Goal: Communication & Community: Ask a question

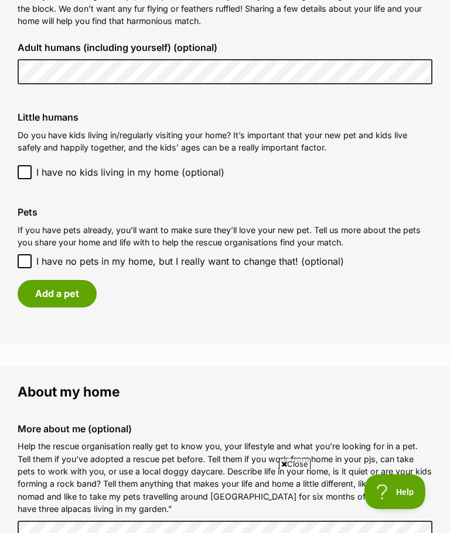
scroll to position [919, 0]
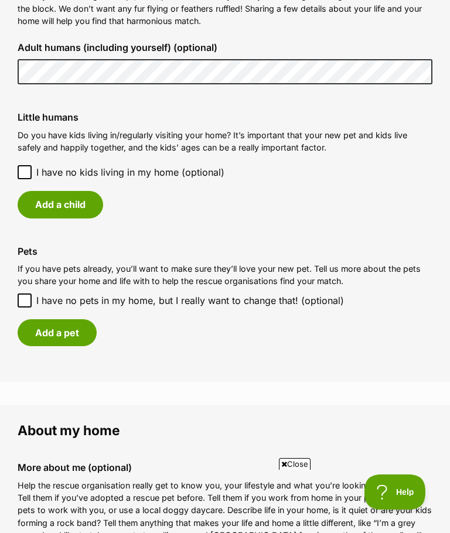
click at [57, 322] on button "Add a pet" at bounding box center [57, 332] width 79 height 27
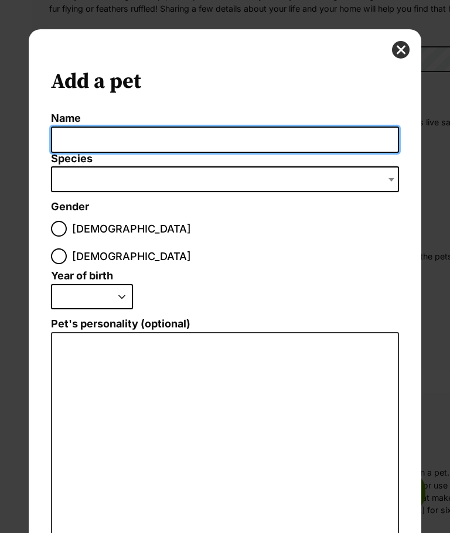
click at [193, 137] on input "Name" at bounding box center [224, 140] width 347 height 26
type input "Jake"
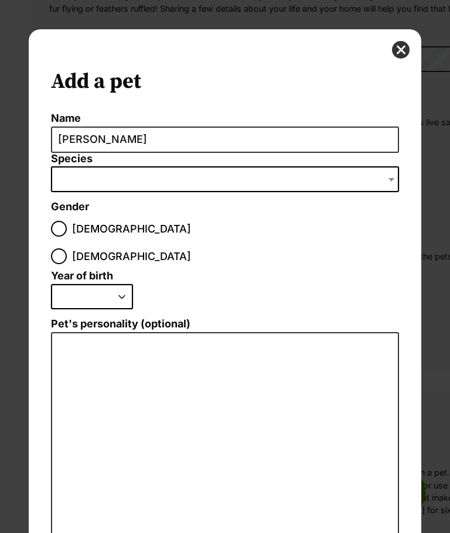
click at [245, 181] on span "Dialog Window - Close (Press escape to close)" at bounding box center [224, 179] width 347 height 26
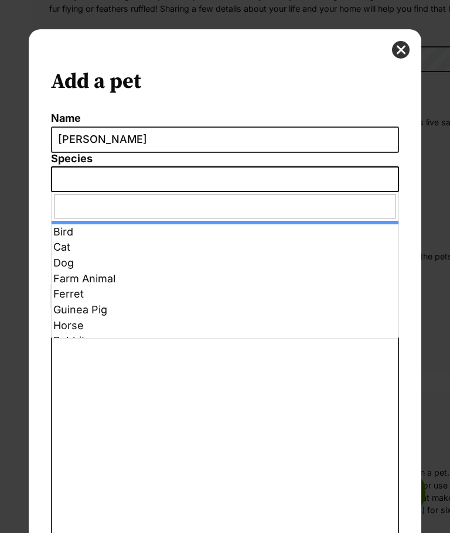
select select "1"
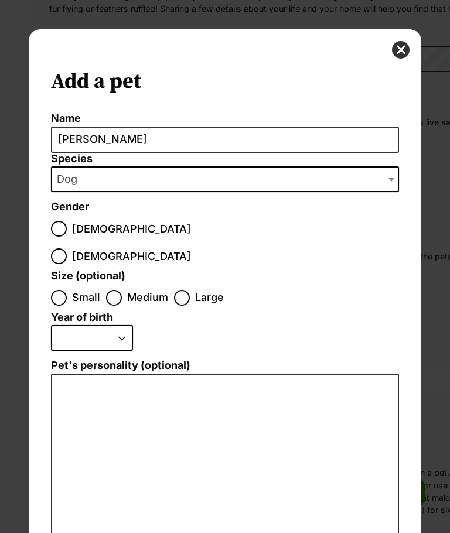
click at [62, 221] on input "Male" at bounding box center [59, 229] width 16 height 16
radio input "true"
click at [109, 290] on input "Medium" at bounding box center [114, 298] width 16 height 16
radio input "true"
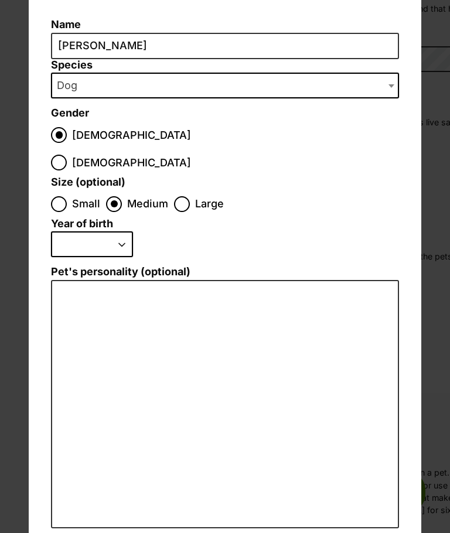
scroll to position [93, 0]
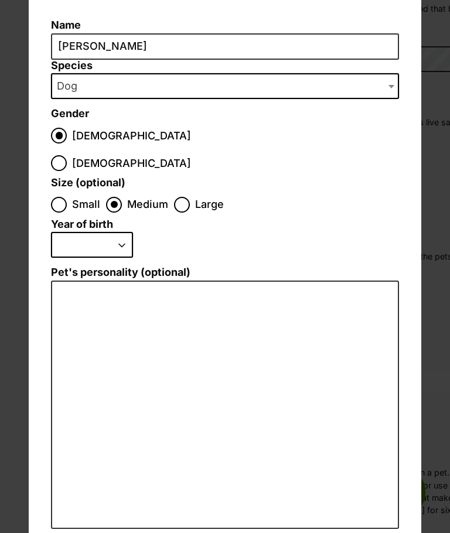
click at [108, 232] on select "2025 2024 2023 2022 2021 2020 2019 2018 2017 2016 2015 2014 2013 2012 2011 2010…" at bounding box center [92, 245] width 82 height 26
select select "2025"
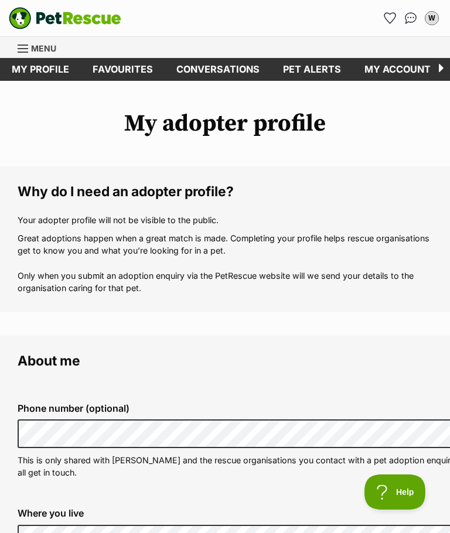
scroll to position [919, 0]
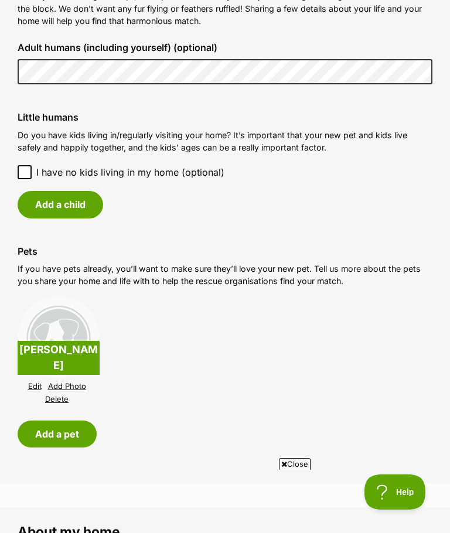
click at [31, 196] on button "Add a child" at bounding box center [61, 204] width 86 height 27
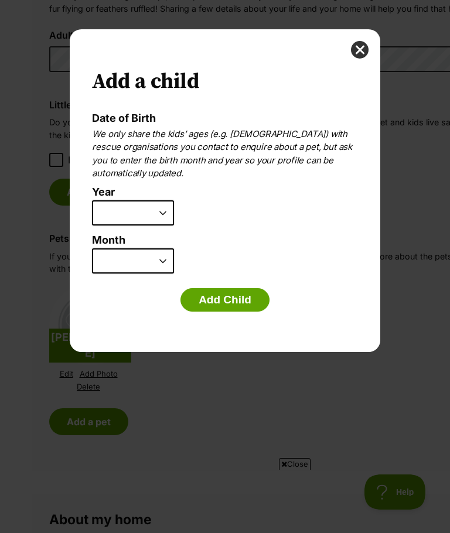
scroll to position [0, 0]
click at [140, 221] on select "2025 2024 2023 2022 2021 2020 2019 2018 2017 2016 2015 2014 2013 2012 2011 2010…" at bounding box center [133, 213] width 82 height 26
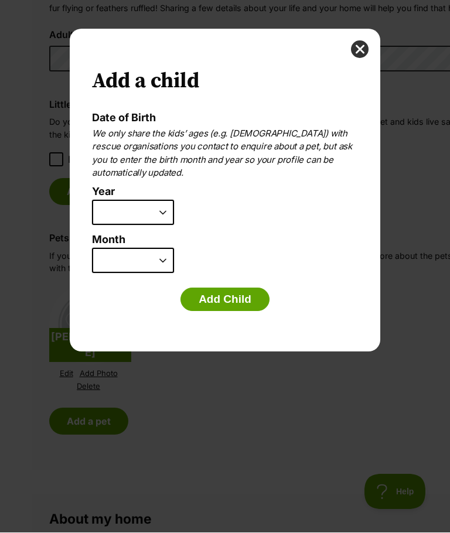
select select "2014"
click at [248, 301] on button "Add Child" at bounding box center [224, 299] width 89 height 23
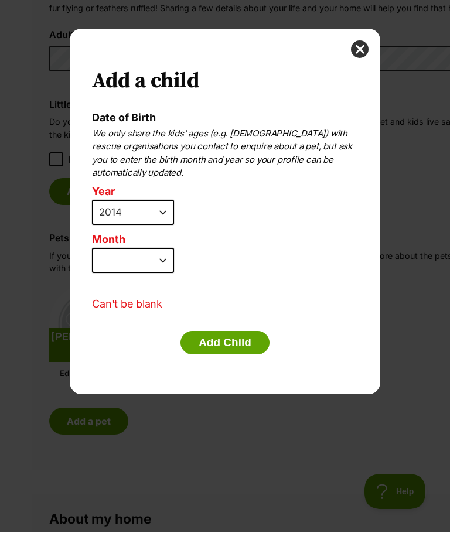
click at [144, 264] on select "January February March April May June July August September October November De…" at bounding box center [133, 261] width 82 height 26
select select "4"
click at [240, 347] on button "Add Child" at bounding box center [224, 343] width 89 height 23
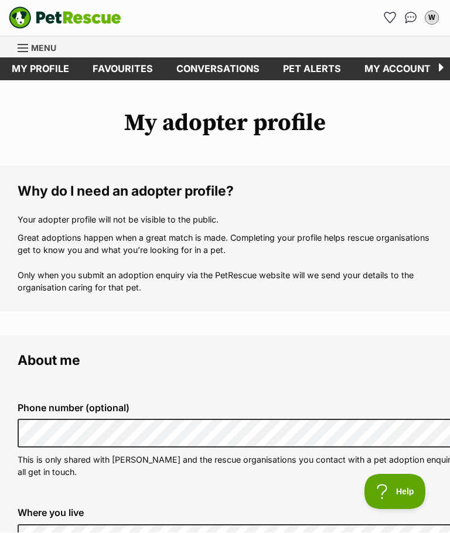
scroll to position [919, 0]
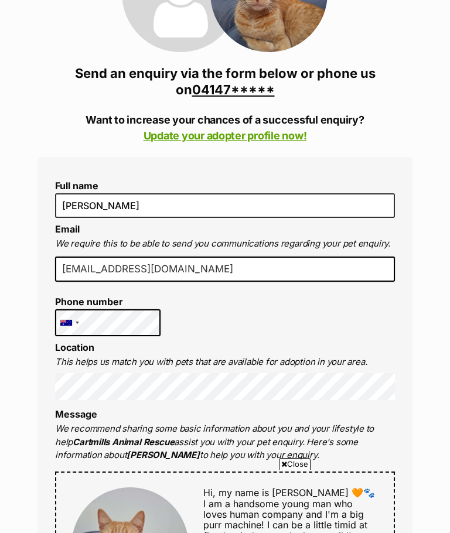
scroll to position [305, 0]
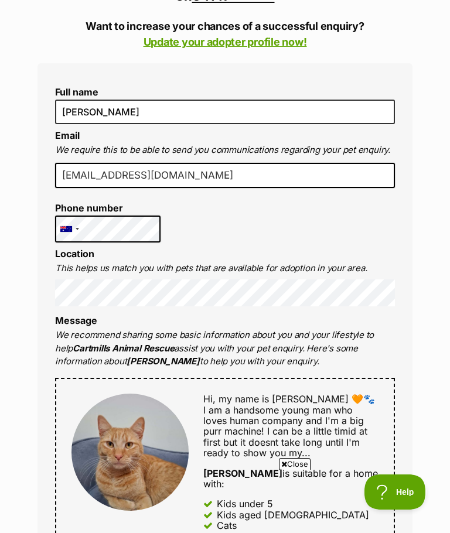
click at [368, 240] on div "Full name Wolfgang Email We require this to be able to send you communications …" at bounding box center [224, 453] width 375 height 780
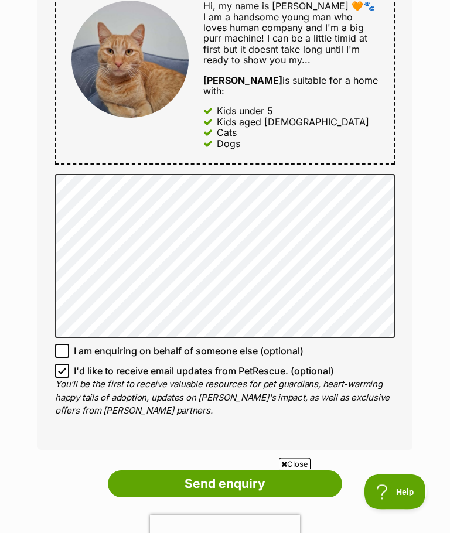
scroll to position [698, 0]
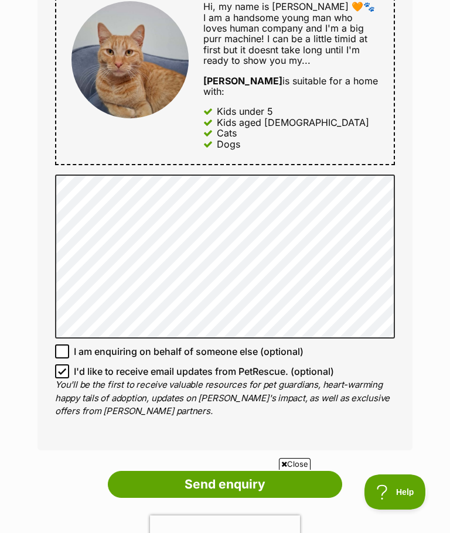
click at [69, 378] on p "You'll be the first to receive valuable resources for pet guardians, heart-warm…" at bounding box center [225, 398] width 340 height 40
click at [64, 364] on input "I'd like to receive email updates from PetRescue. (optional)" at bounding box center [62, 371] width 14 height 14
checkbox input "false"
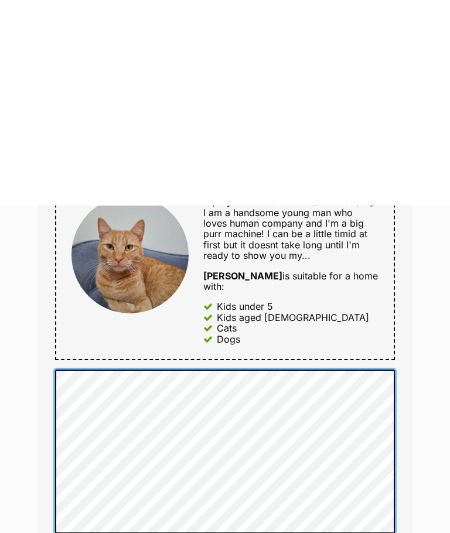
scroll to position [721, 0]
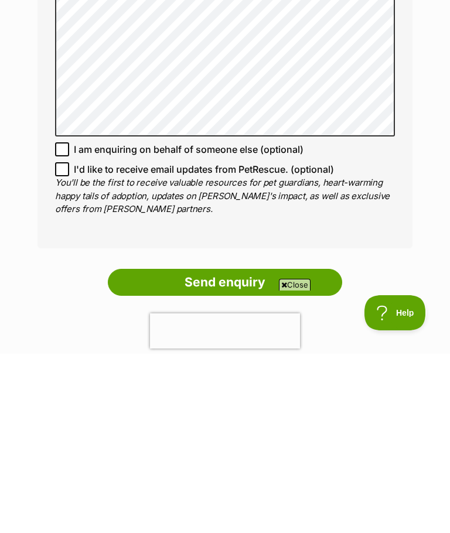
click at [296, 448] on input "Send enquiry" at bounding box center [225, 461] width 234 height 27
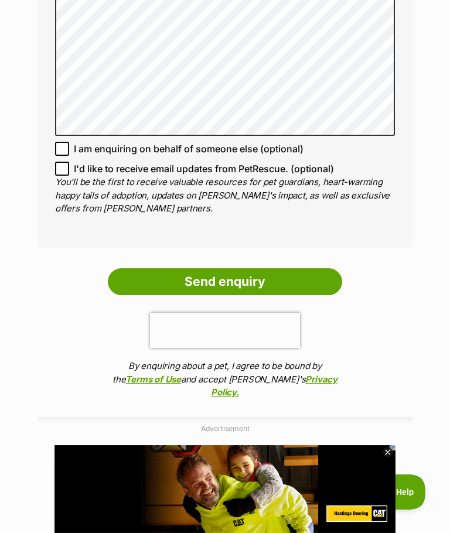
scroll to position [0, 0]
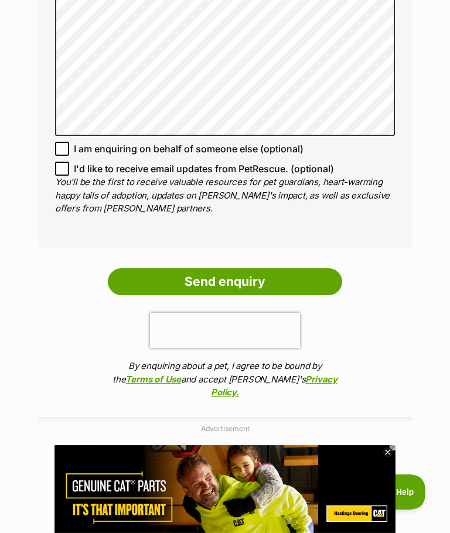
click at [261, 270] on input "Send enquiry" at bounding box center [225, 281] width 234 height 27
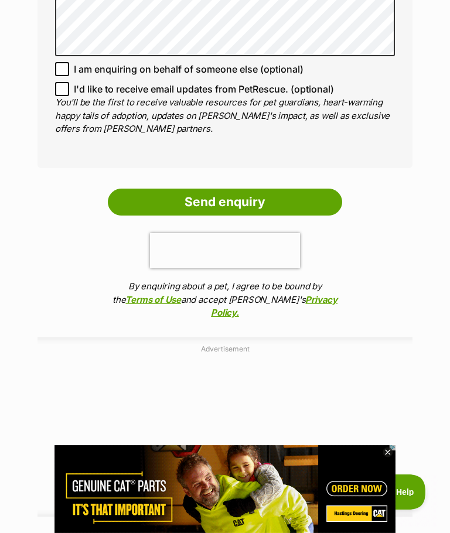
scroll to position [1166, 0]
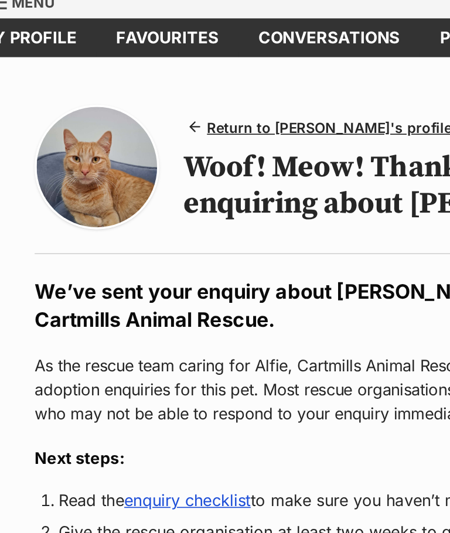
scroll to position [41, 0]
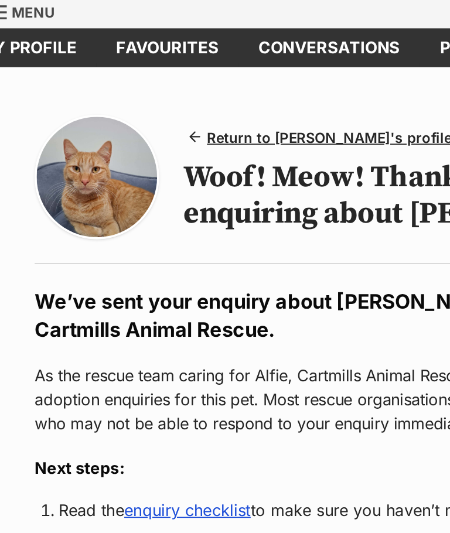
click at [197, 80] on span "Return to Alfie's profile" at bounding box center [218, 81] width 144 height 12
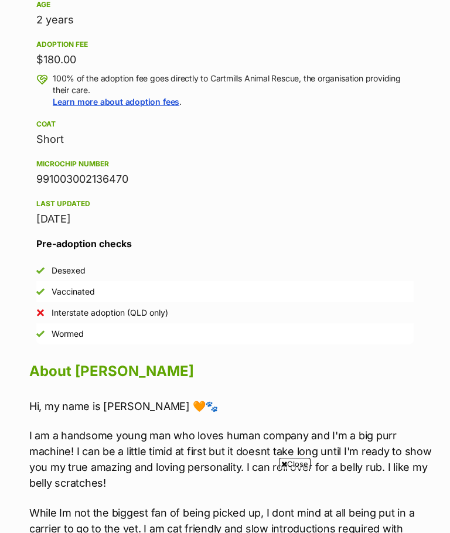
scroll to position [745, 0]
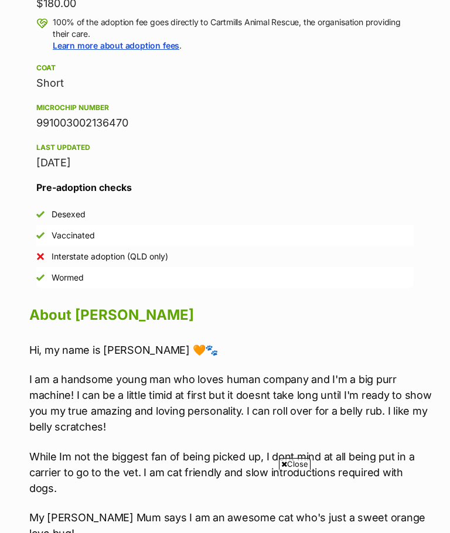
click at [298, 470] on span "Close" at bounding box center [295, 464] width 32 height 12
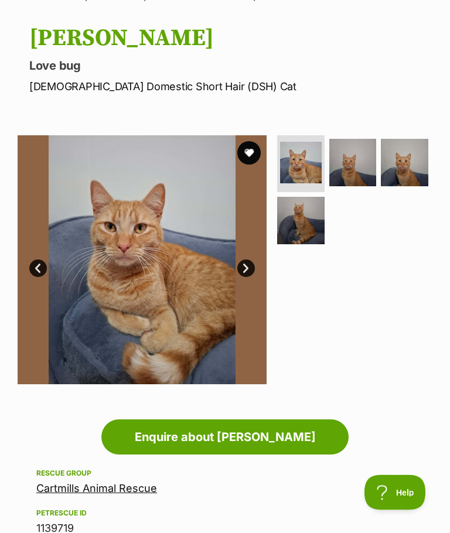
scroll to position [83, 0]
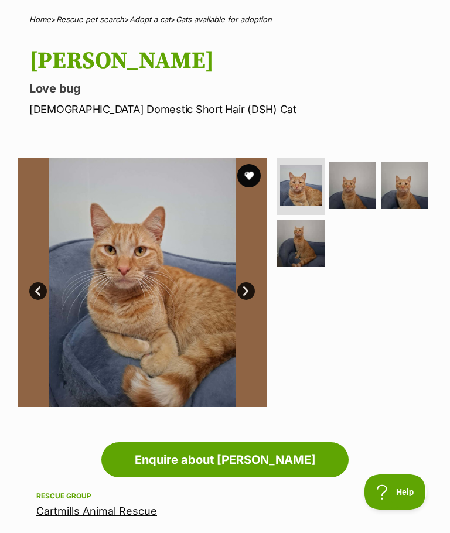
click at [299, 456] on link "Enquire about [PERSON_NAME]" at bounding box center [224, 459] width 247 height 35
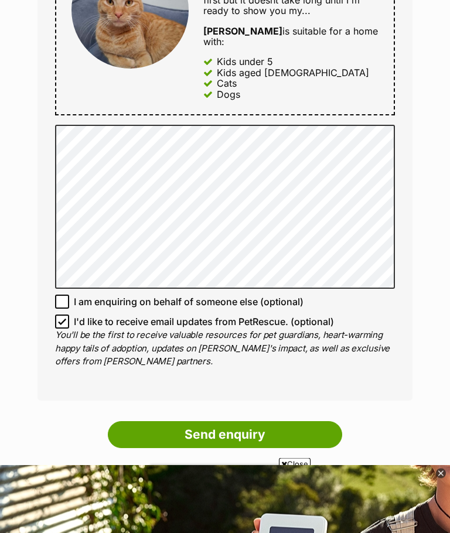
scroll to position [803, 0]
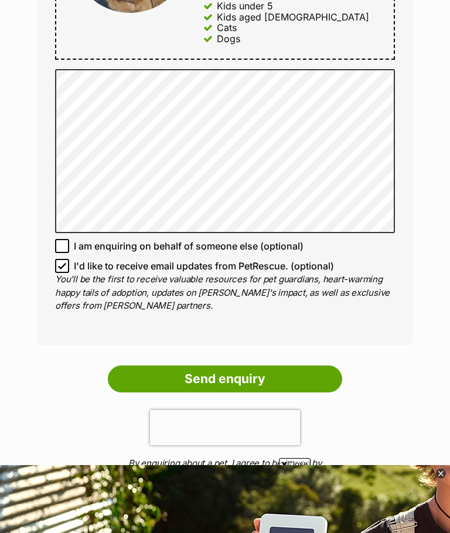
click at [67, 259] on input "I'd like to receive email updates from PetRescue. (optional)" at bounding box center [62, 266] width 14 height 14
click at [57, 259] on input "I'd like to receive email updates from PetRescue. (optional)" at bounding box center [62, 266] width 14 height 14
checkbox input "true"
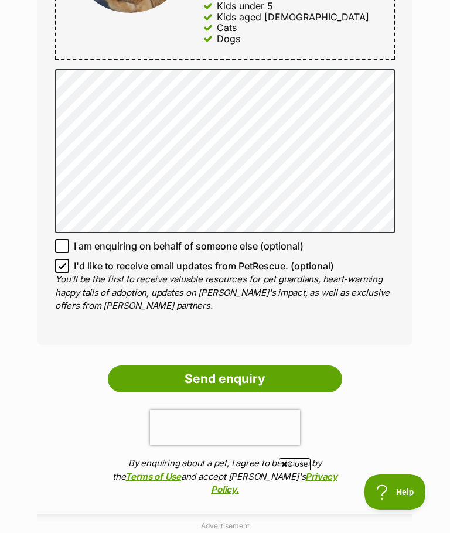
click at [276, 366] on input "Send enquiry" at bounding box center [225, 379] width 234 height 27
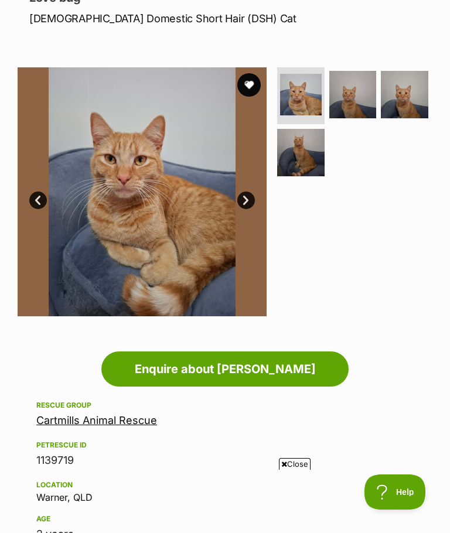
click at [299, 470] on span "Close" at bounding box center [295, 464] width 32 height 12
click at [297, 363] on link "Enquire about [PERSON_NAME]" at bounding box center [224, 368] width 247 height 35
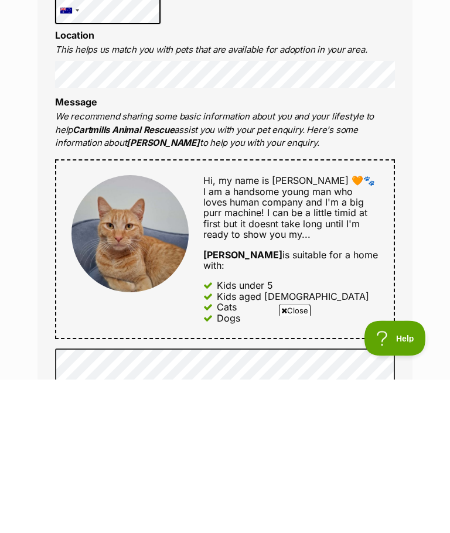
scroll to position [375, 0]
click at [292, 458] on span "Close" at bounding box center [295, 464] width 32 height 12
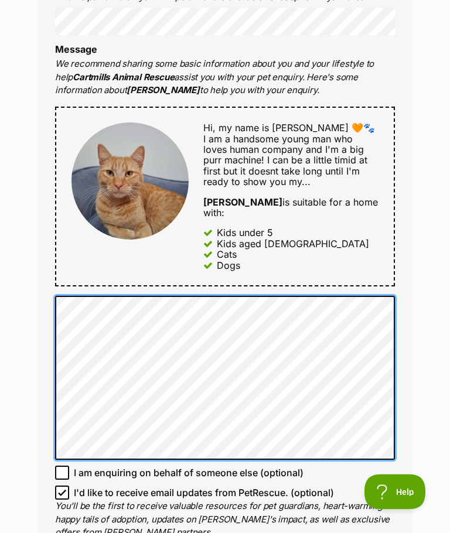
scroll to position [576, 0]
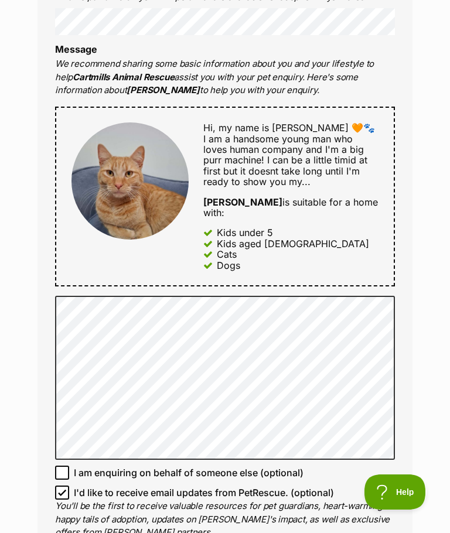
click at [444, 106] on div "Enquire about Alfie 0414751592 Send an enquiry via the form below or phone us o…" at bounding box center [225, 224] width 450 height 1393
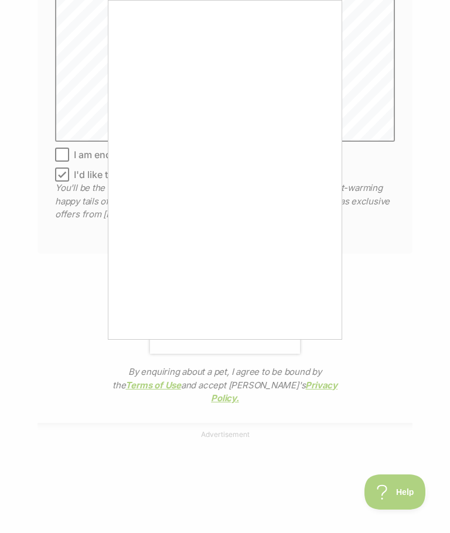
scroll to position [897, 0]
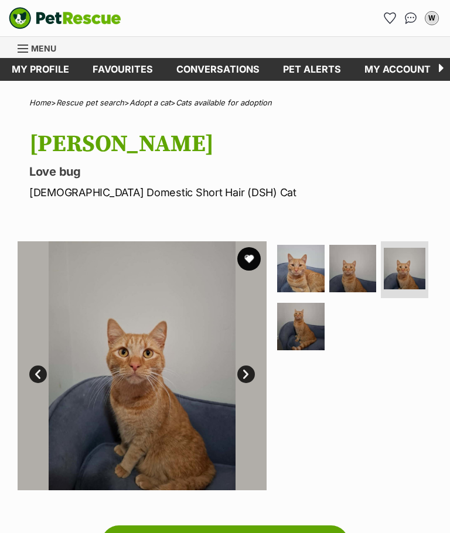
click at [312, 333] on img at bounding box center [300, 326] width 47 height 47
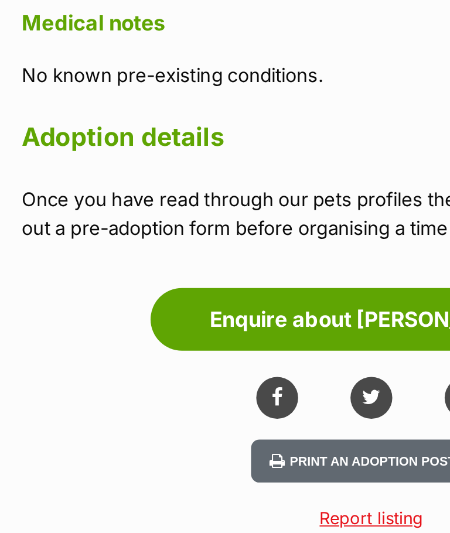
click at [213, 374] on link "Enquire about [PERSON_NAME]" at bounding box center [224, 391] width 247 height 35
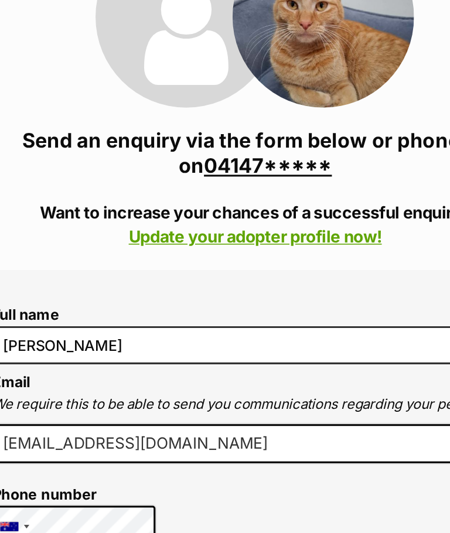
scroll to position [193, 0]
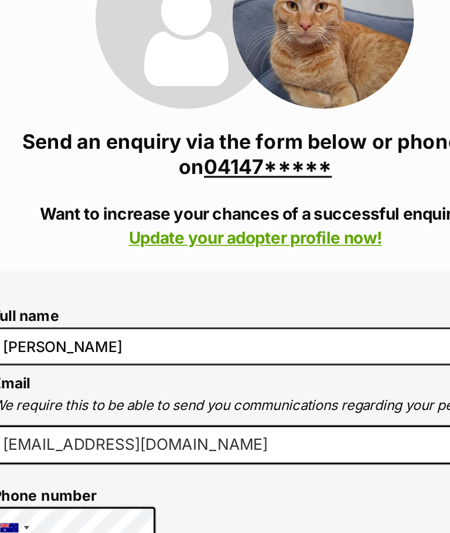
click at [192, 108] on link "04147*****" at bounding box center [233, 107] width 83 height 15
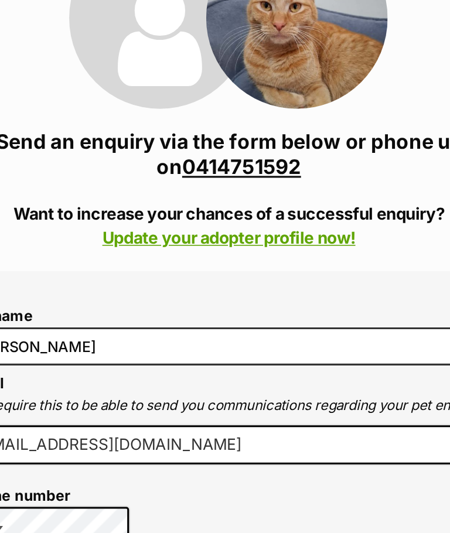
click at [195, 101] on link "0414751592" at bounding box center [233, 107] width 77 height 15
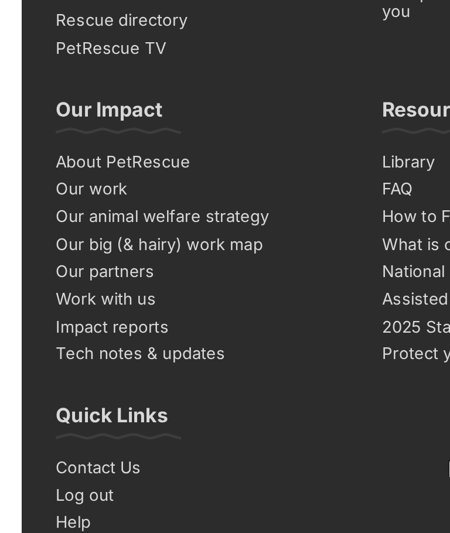
scroll to position [1628, 0]
